Goal: Check status: Check status

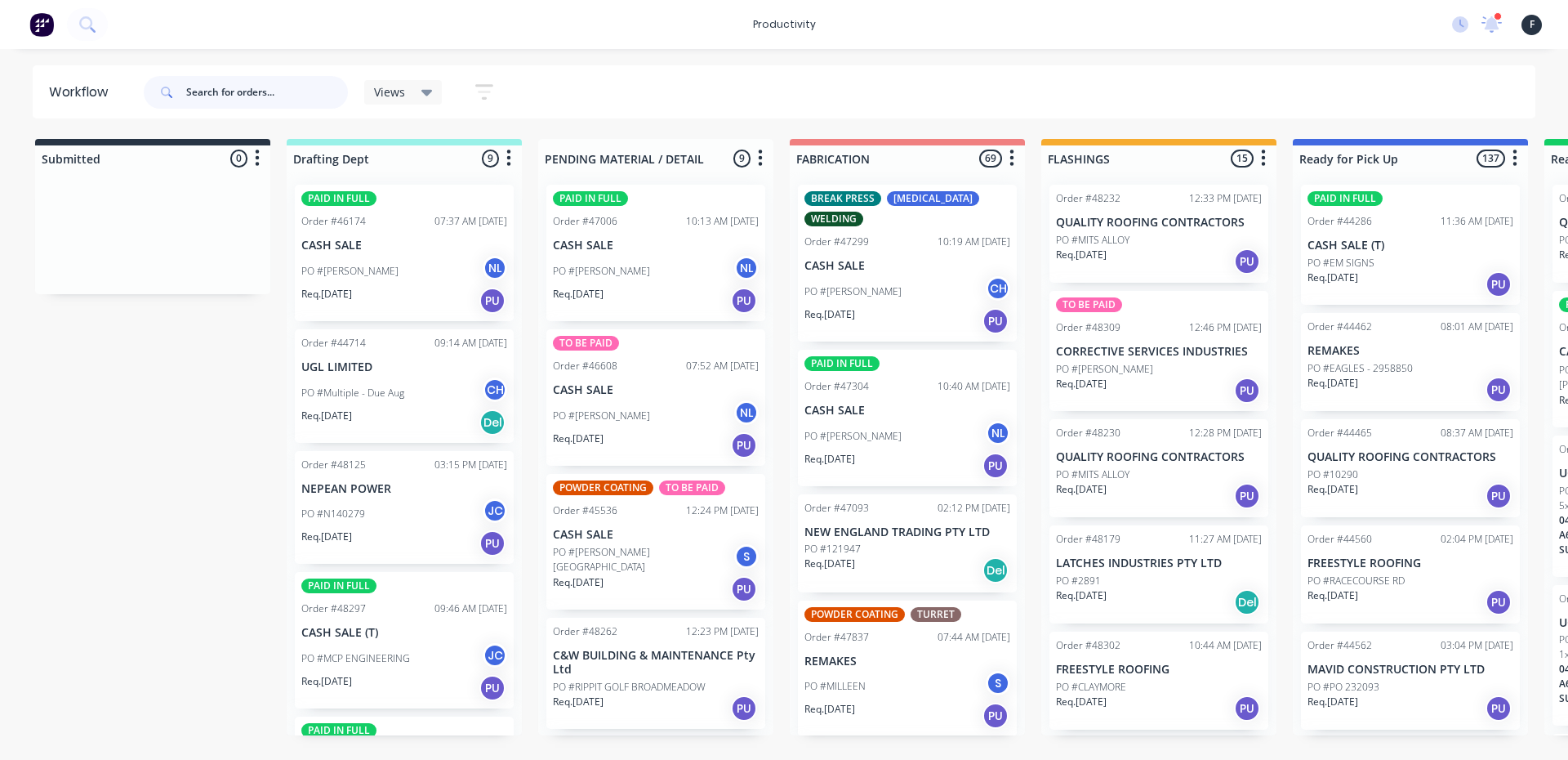
click at [244, 90] on input "text" at bounding box center [268, 92] width 162 height 33
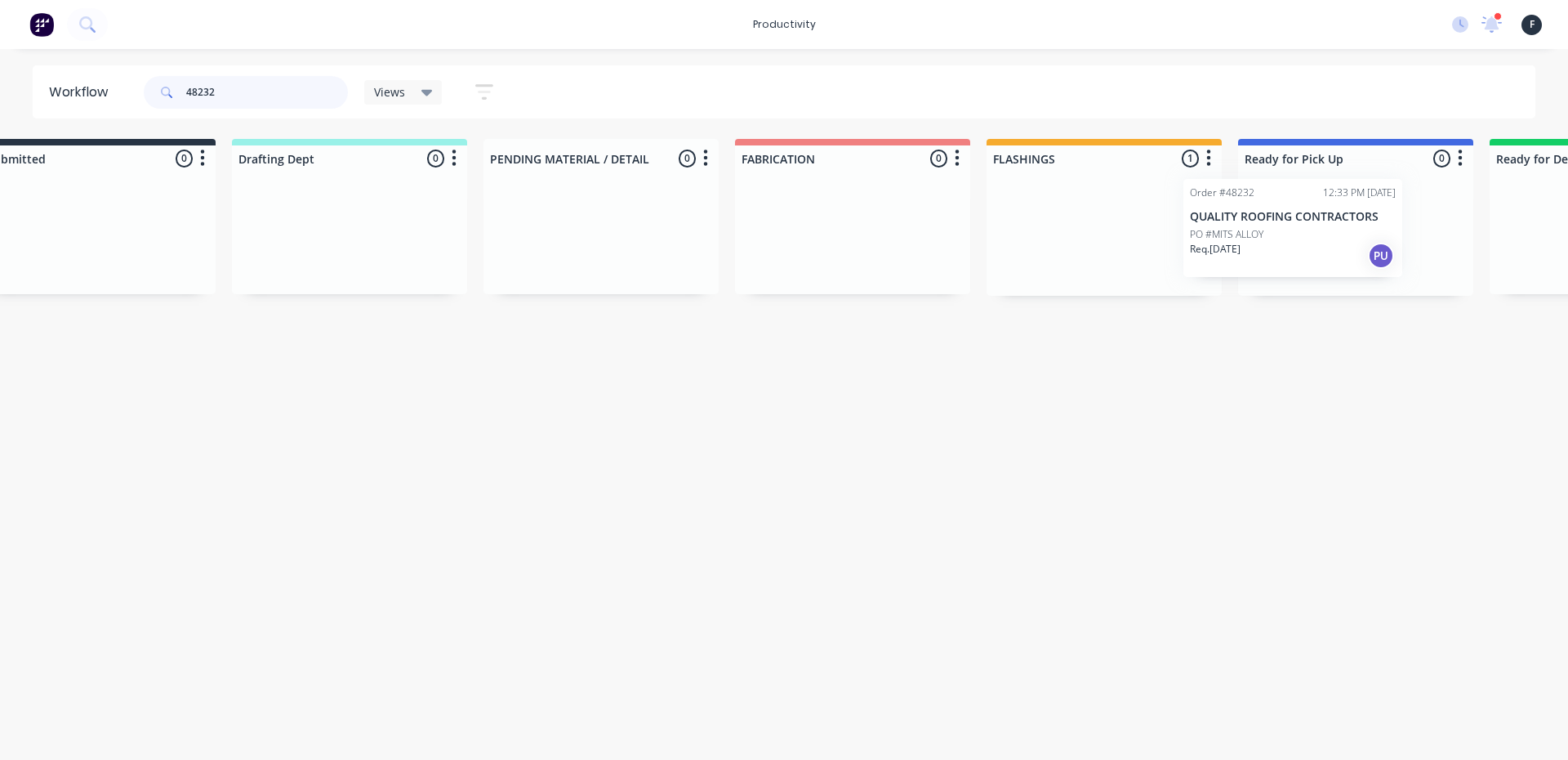
scroll to position [0, 84]
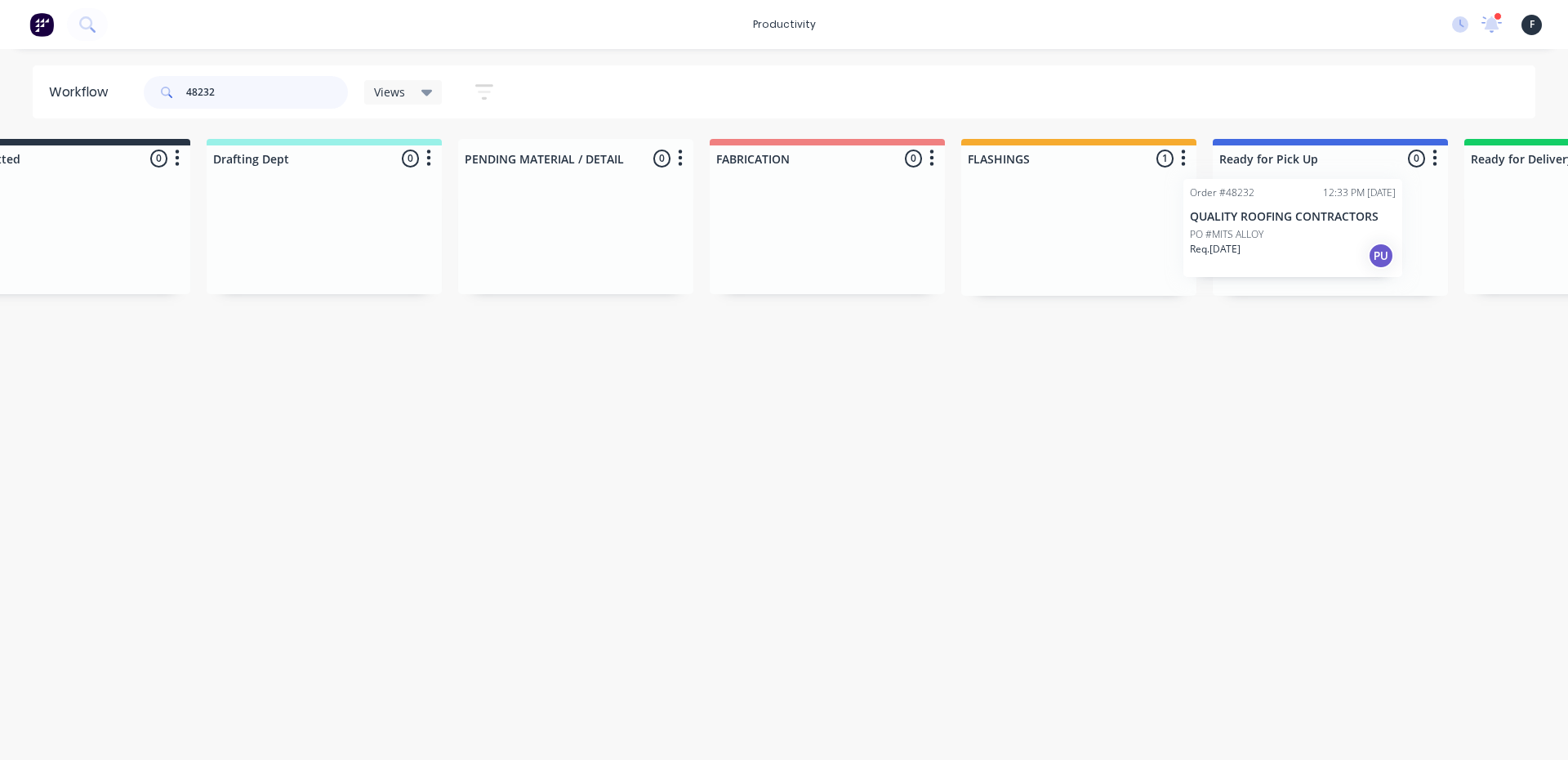
drag, startPoint x: 1142, startPoint y: 247, endPoint x: 1280, endPoint y: 240, distance: 138.2
click at [1280, 240] on div "Submitted 0 Sort By Created date Required date Order number Customer name Most …" at bounding box center [1269, 217] width 2724 height 157
type input "48232"
click at [1286, 235] on div at bounding box center [1327, 234] width 236 height 124
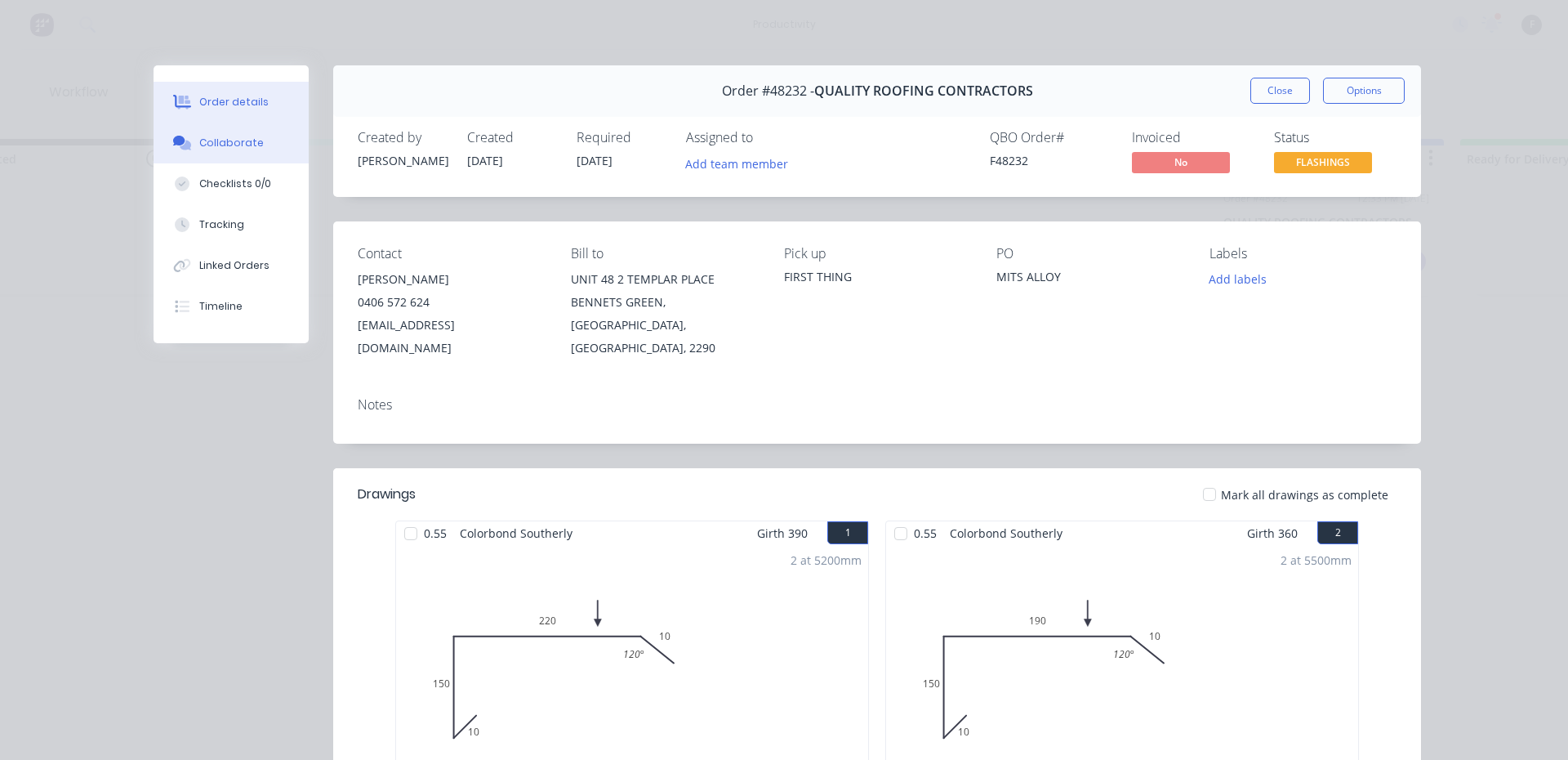
click at [250, 147] on div "Collaborate" at bounding box center [231, 143] width 64 height 15
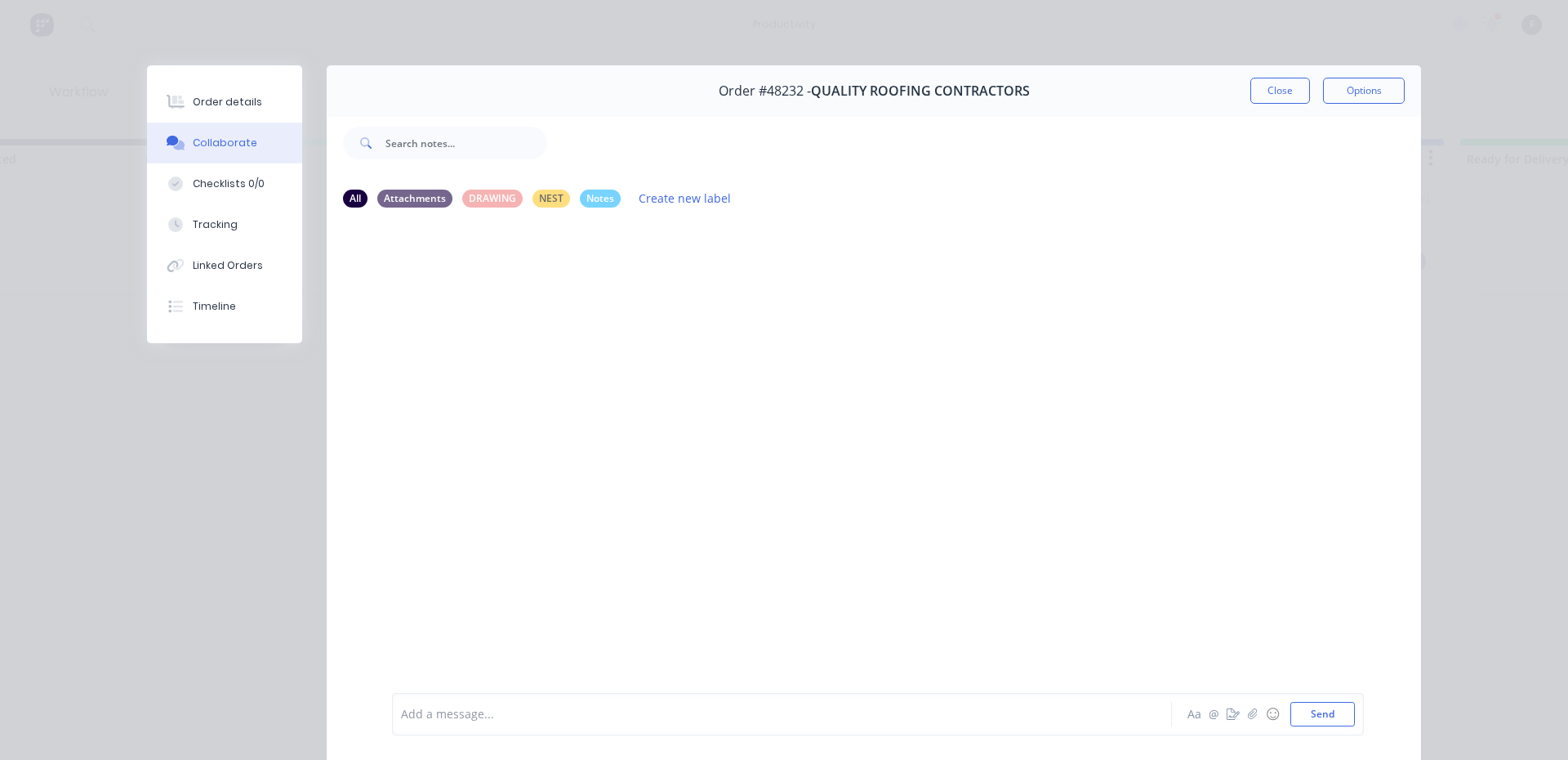
click at [458, 717] on div at bounding box center [759, 715] width 715 height 17
click at [1273, 89] on button "Close" at bounding box center [1279, 91] width 59 height 26
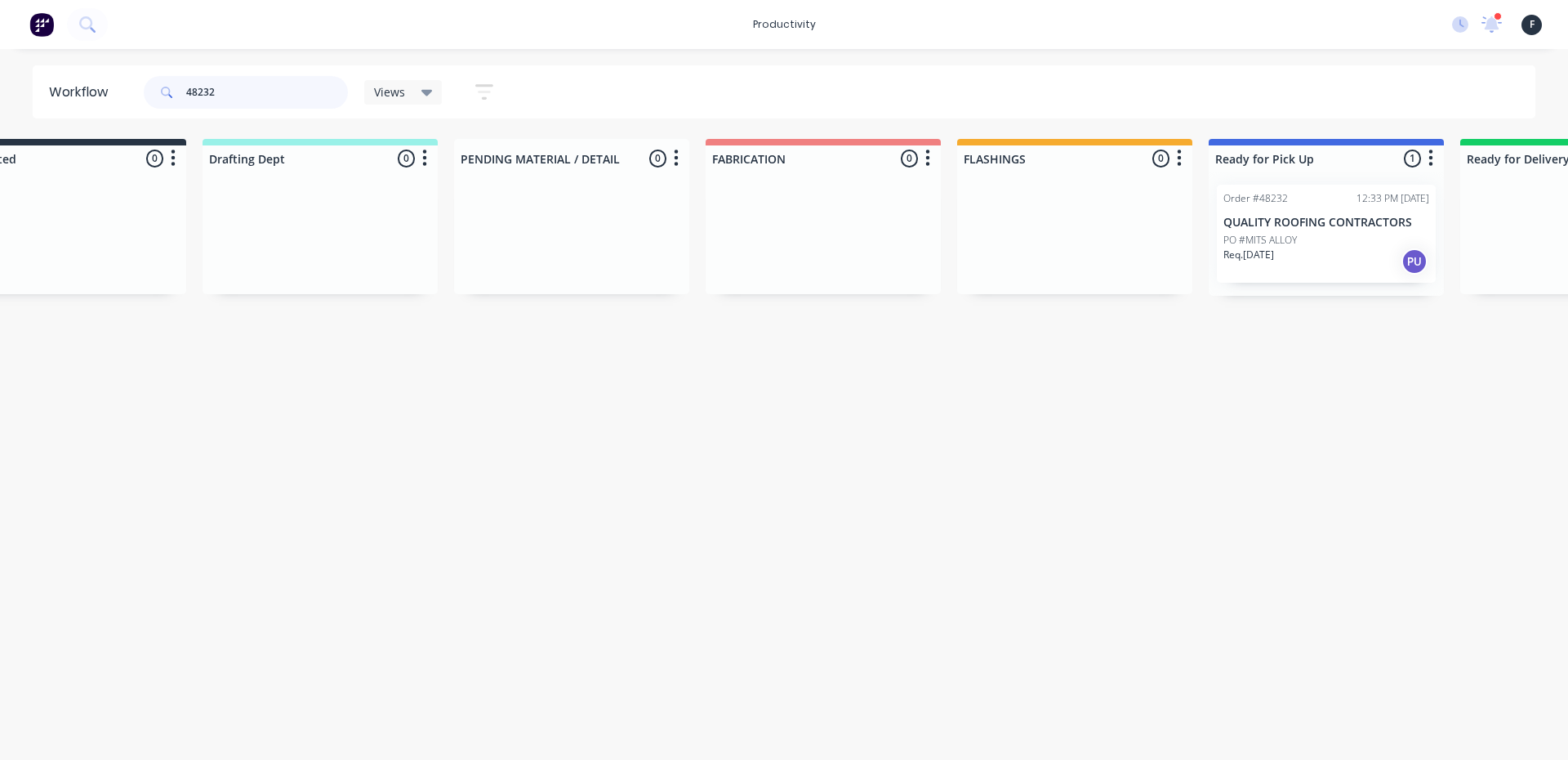
click at [266, 94] on input "48232" at bounding box center [268, 92] width 162 height 33
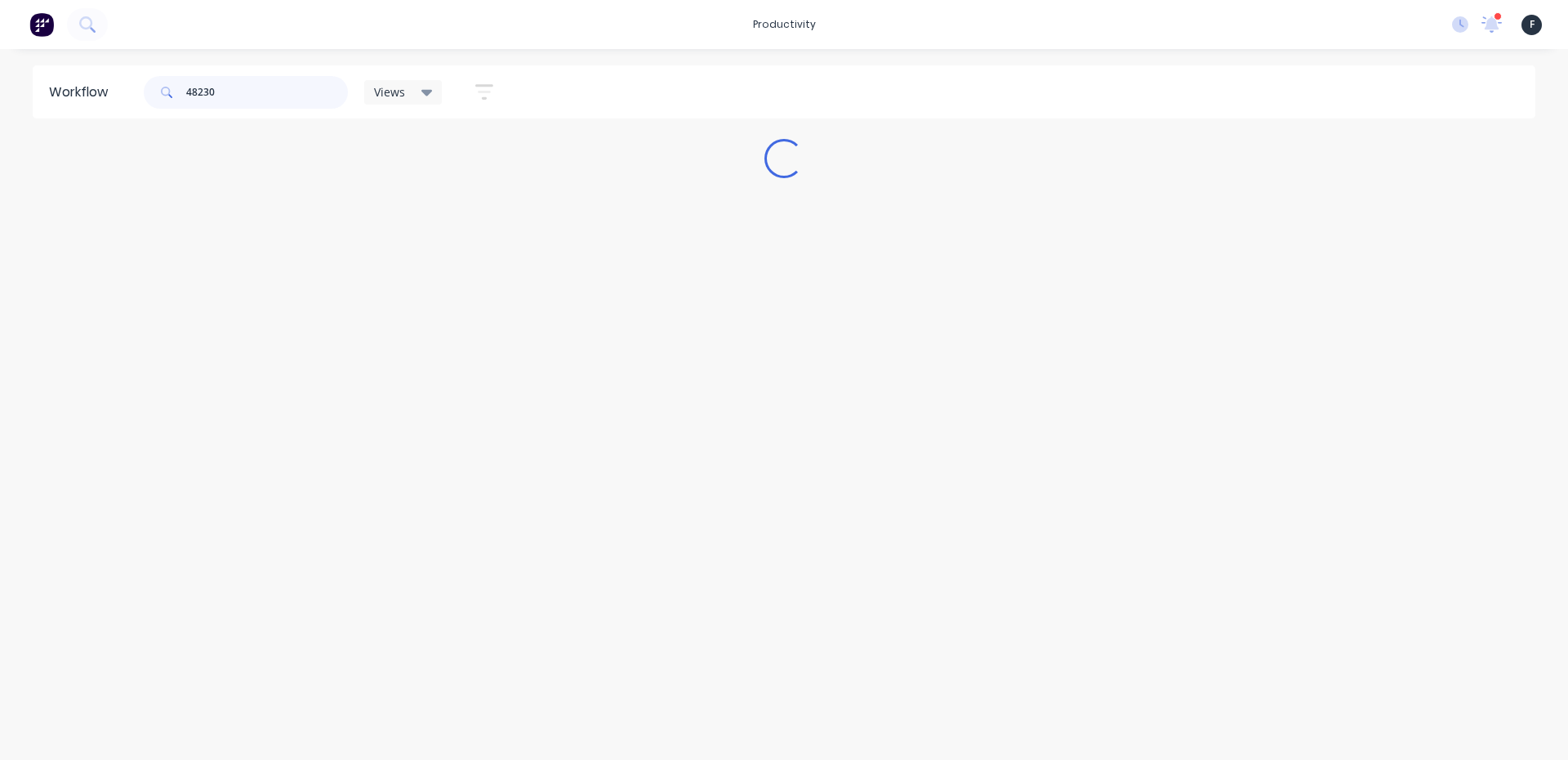
scroll to position [0, 0]
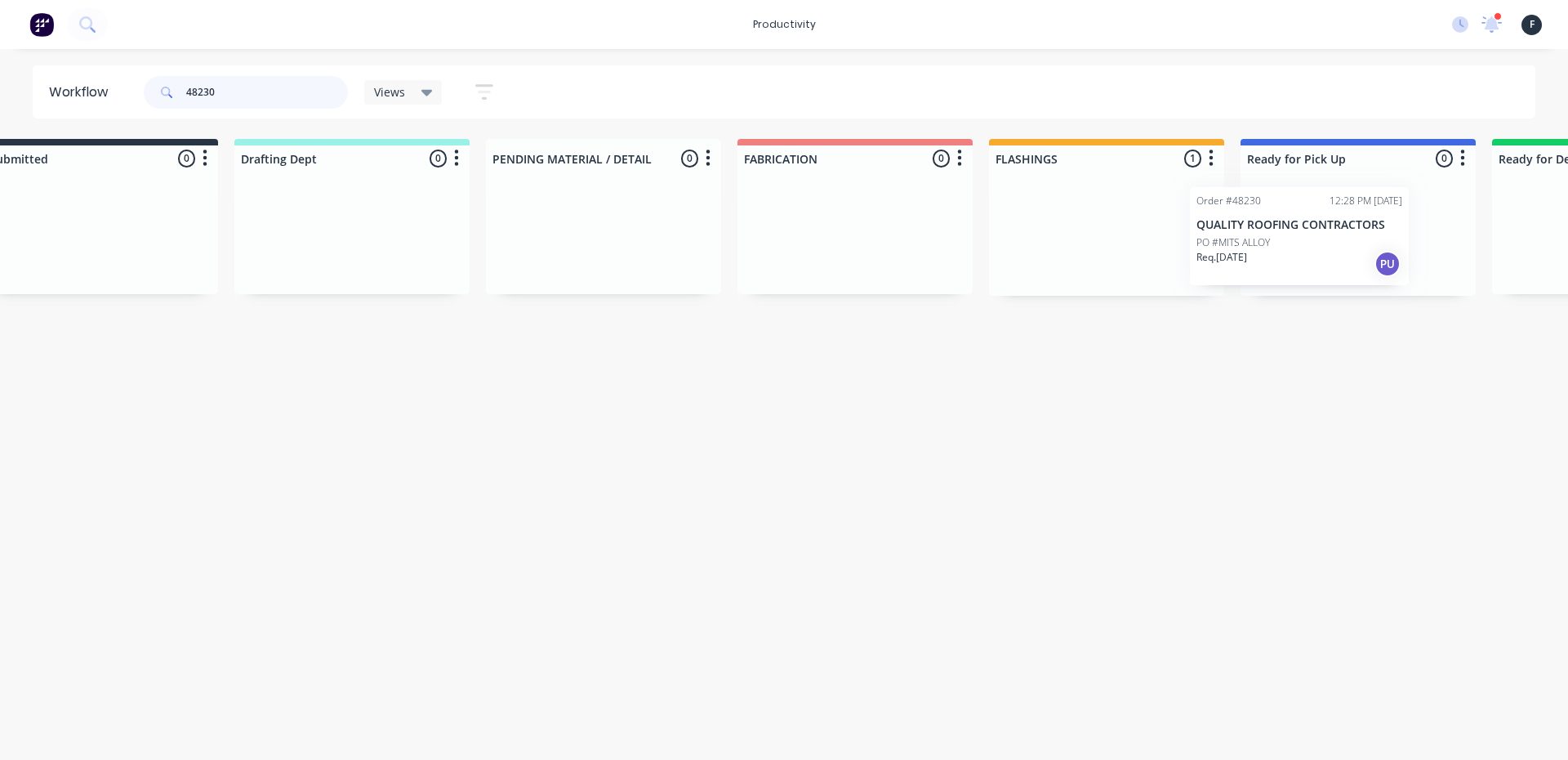
drag, startPoint x: 1064, startPoint y: 242, endPoint x: 1211, endPoint y: 244, distance: 147.0
click at [1211, 244] on div "Submitted 0 Sort By Created date Required date Order number Customer name Most …" at bounding box center [1297, 217] width 2724 height 157
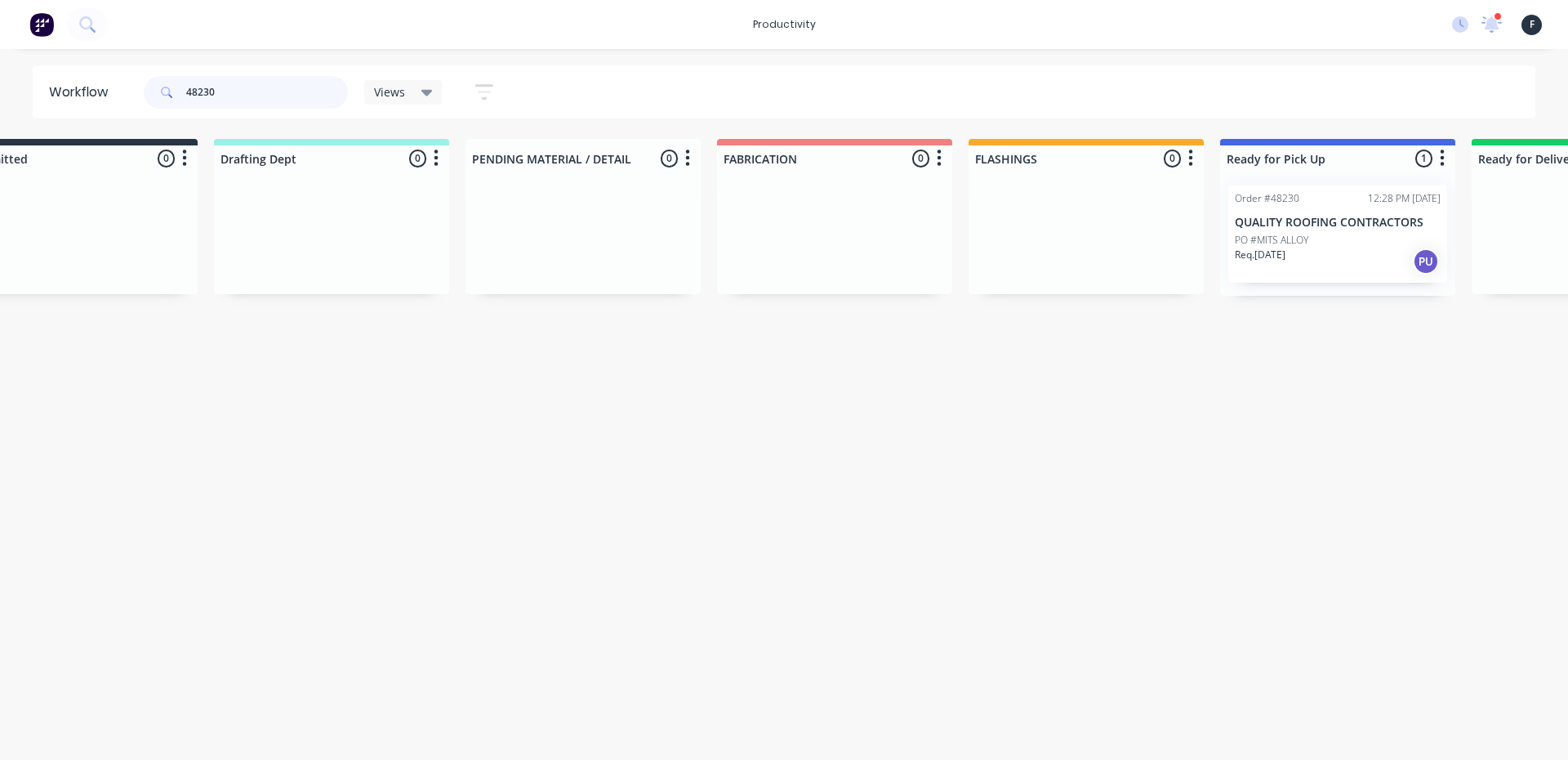
type input "48230"
click at [1249, 239] on p "PO #MITS ALLOY" at bounding box center [1272, 240] width 74 height 15
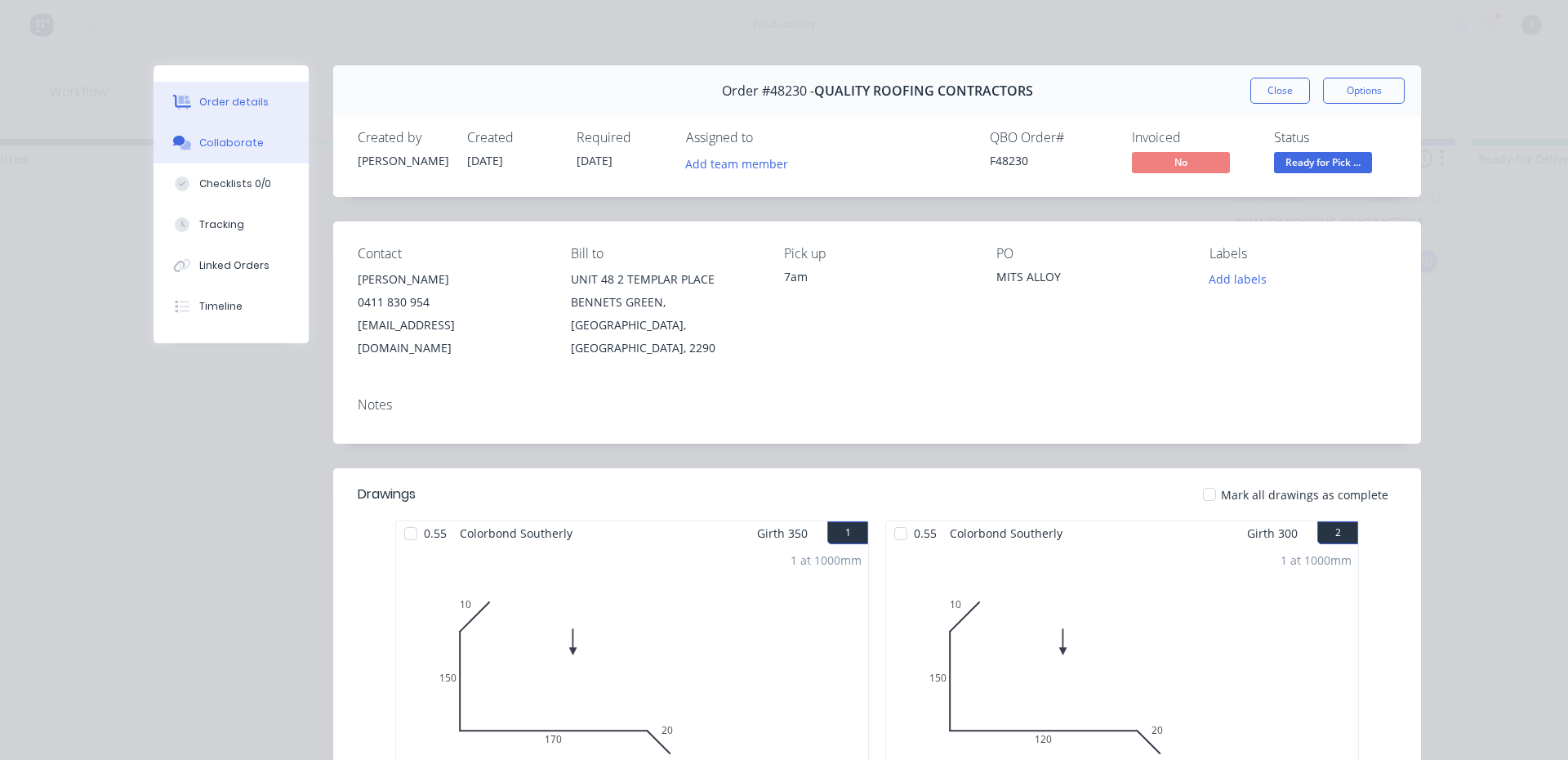
click at [239, 141] on div "Collaborate" at bounding box center [231, 143] width 64 height 15
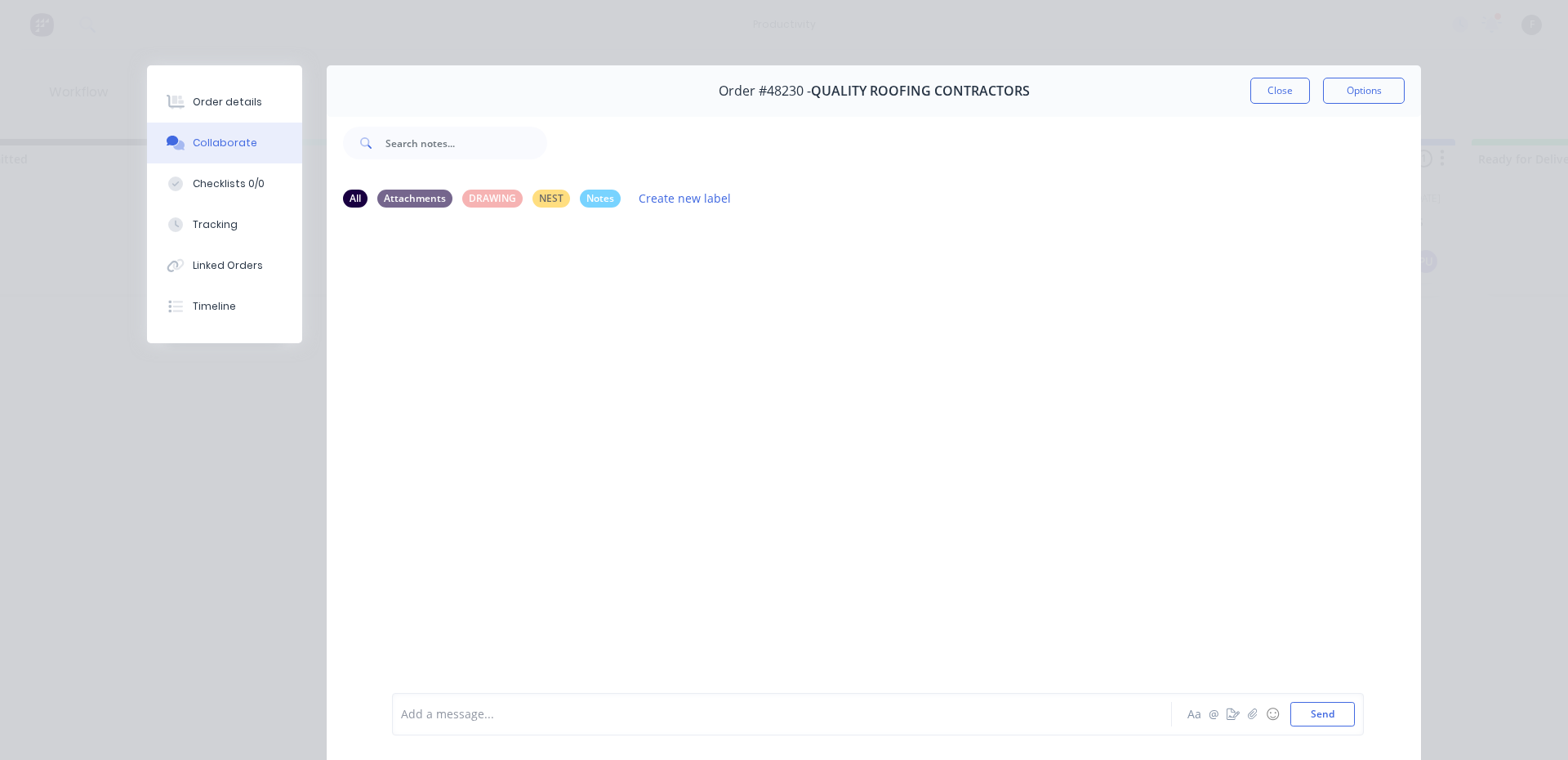
click at [454, 706] on div at bounding box center [759, 715] width 715 height 17
click at [1280, 99] on button "Close" at bounding box center [1279, 91] width 59 height 26
